Goal: Check status

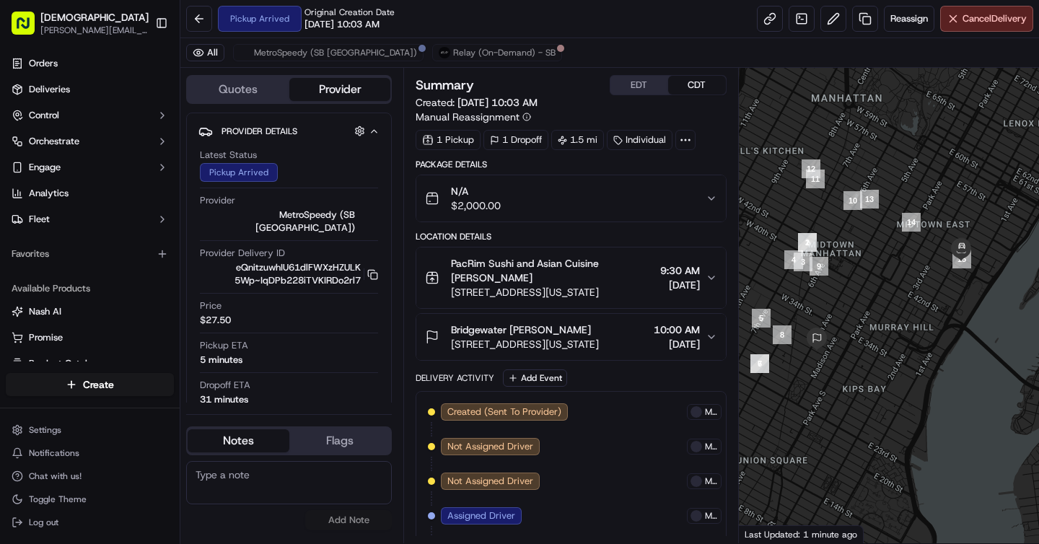
scroll to position [243, 0]
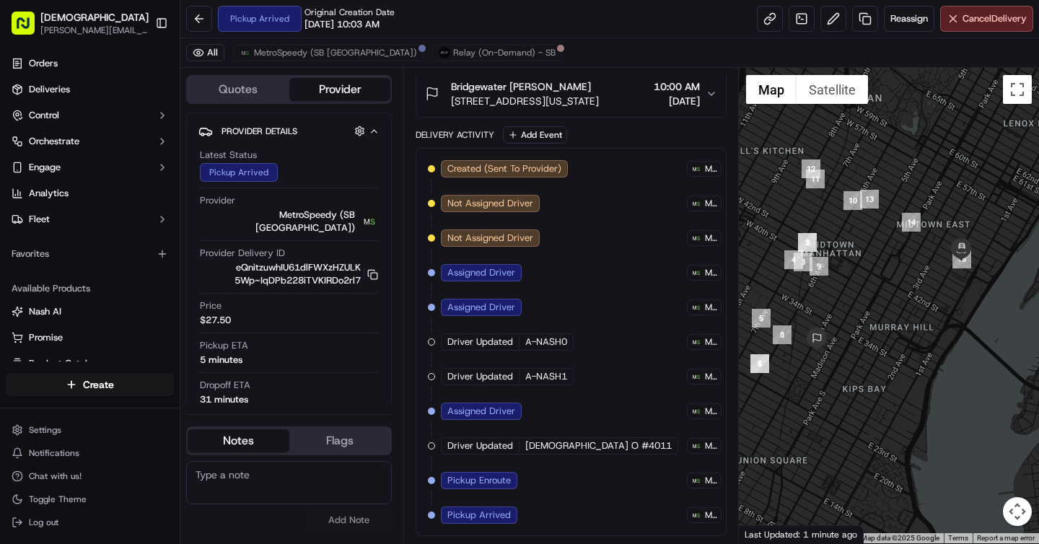
click at [542, 522] on div "Created (Sent To Provider) MetroSpeedy (SB [GEOGRAPHIC_DATA]) [DATE] 2:05 PM CD…" at bounding box center [571, 342] width 286 height 364
click at [468, 516] on span "Pickup Arrived" at bounding box center [479, 515] width 64 height 13
